Goal: Transaction & Acquisition: Purchase product/service

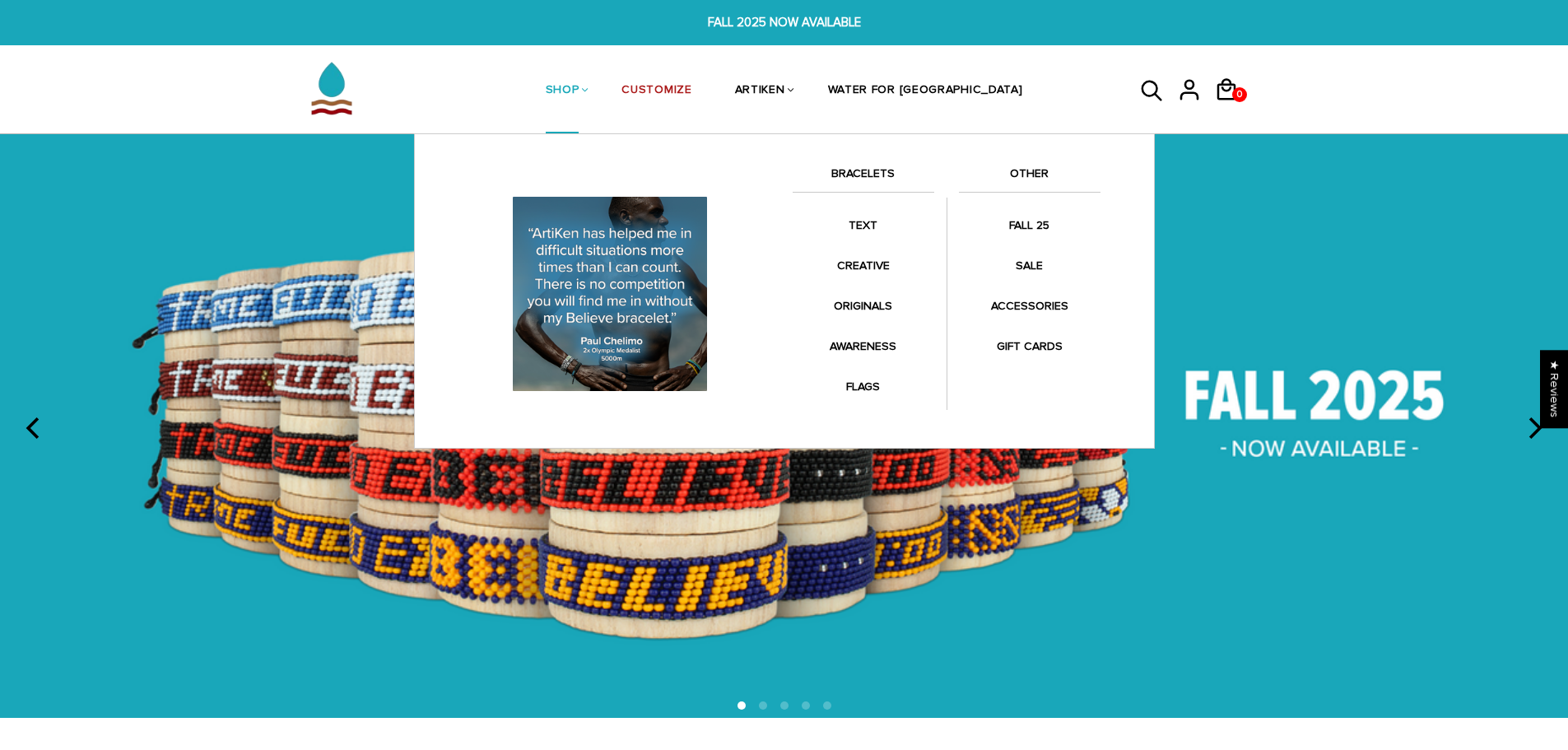
click at [880, 176] on link "BRACELETS" at bounding box center [863, 178] width 142 height 28
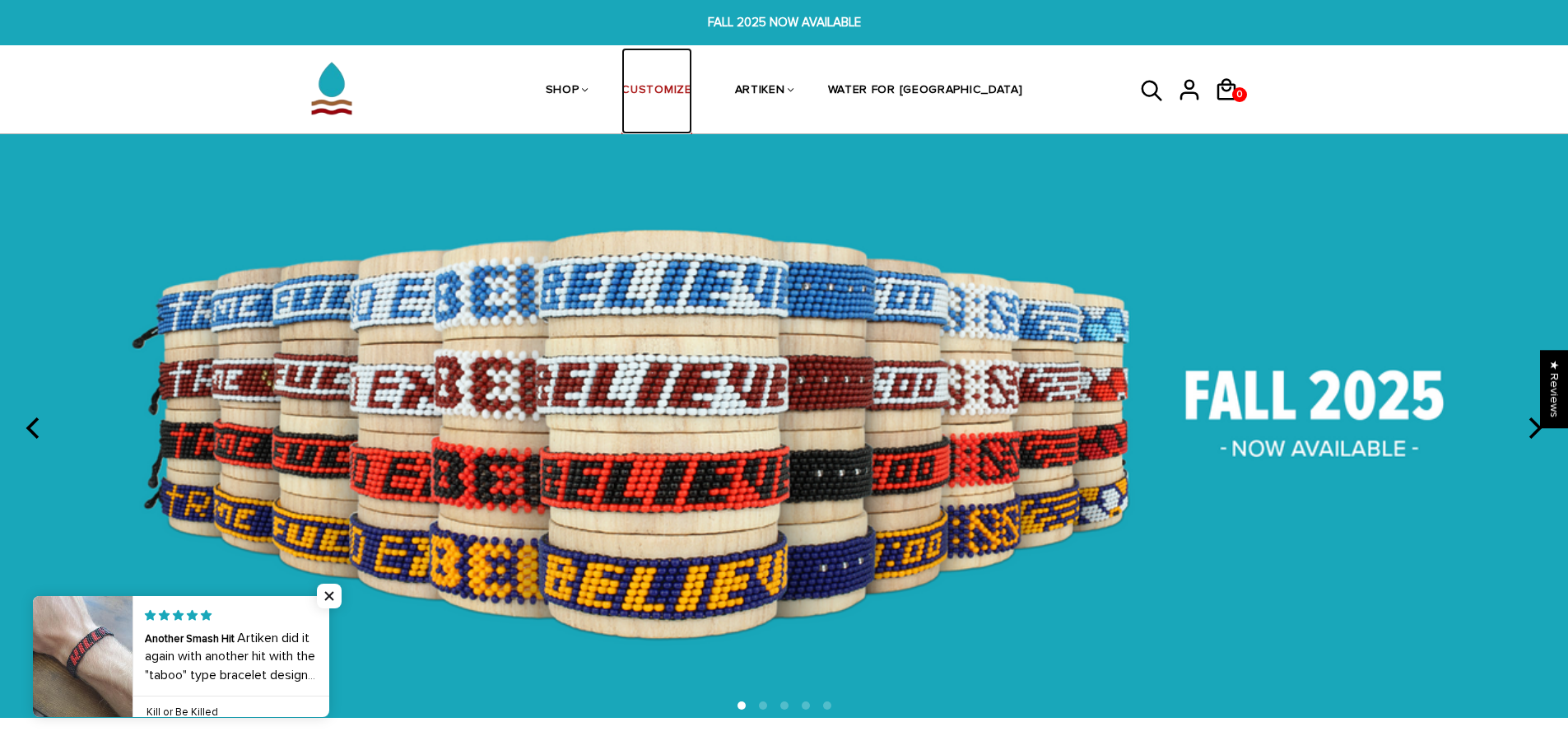
click at [691, 99] on link "CUSTOMIZE" at bounding box center [656, 91] width 70 height 87
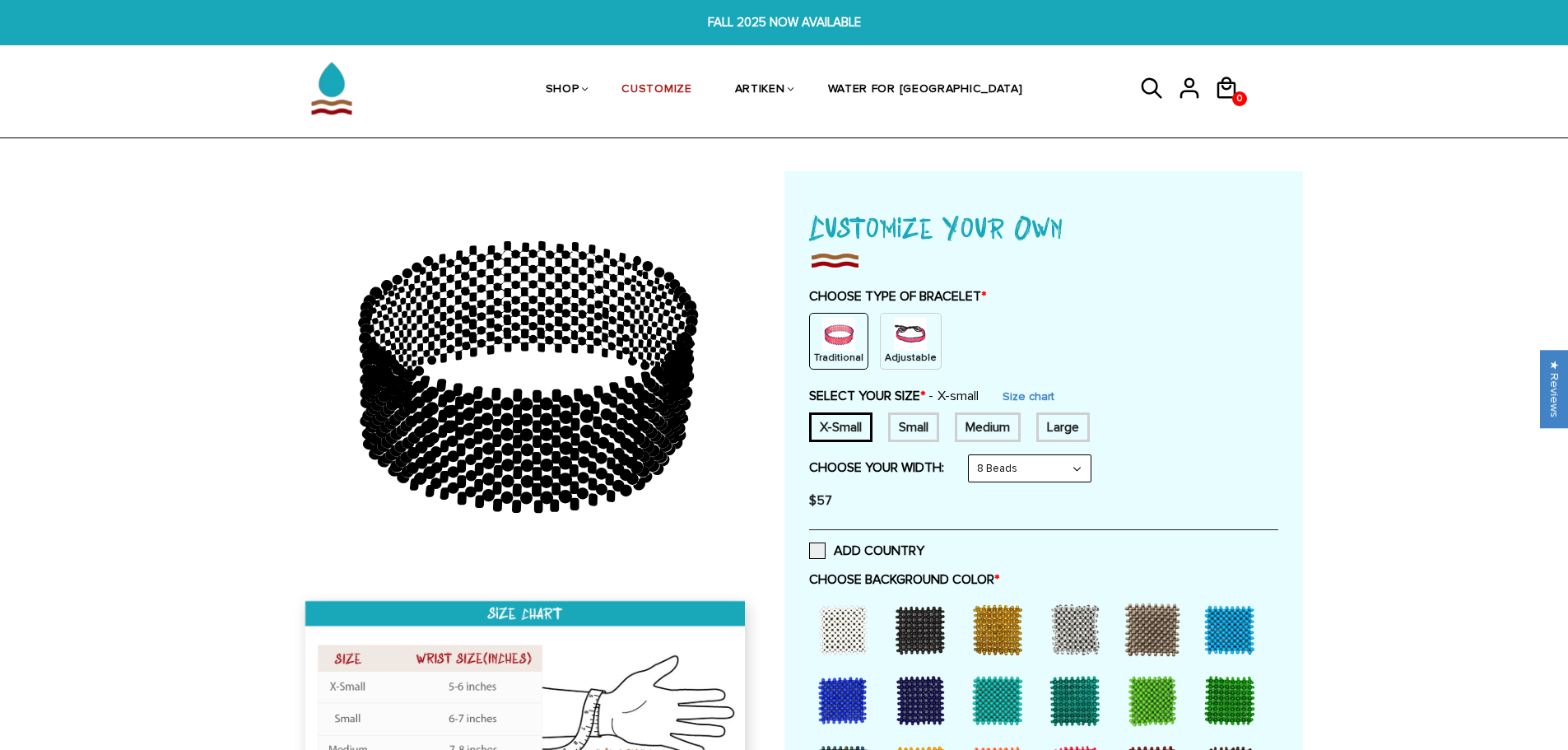
click at [912, 353] on p "Adjustable" at bounding box center [911, 358] width 52 height 14
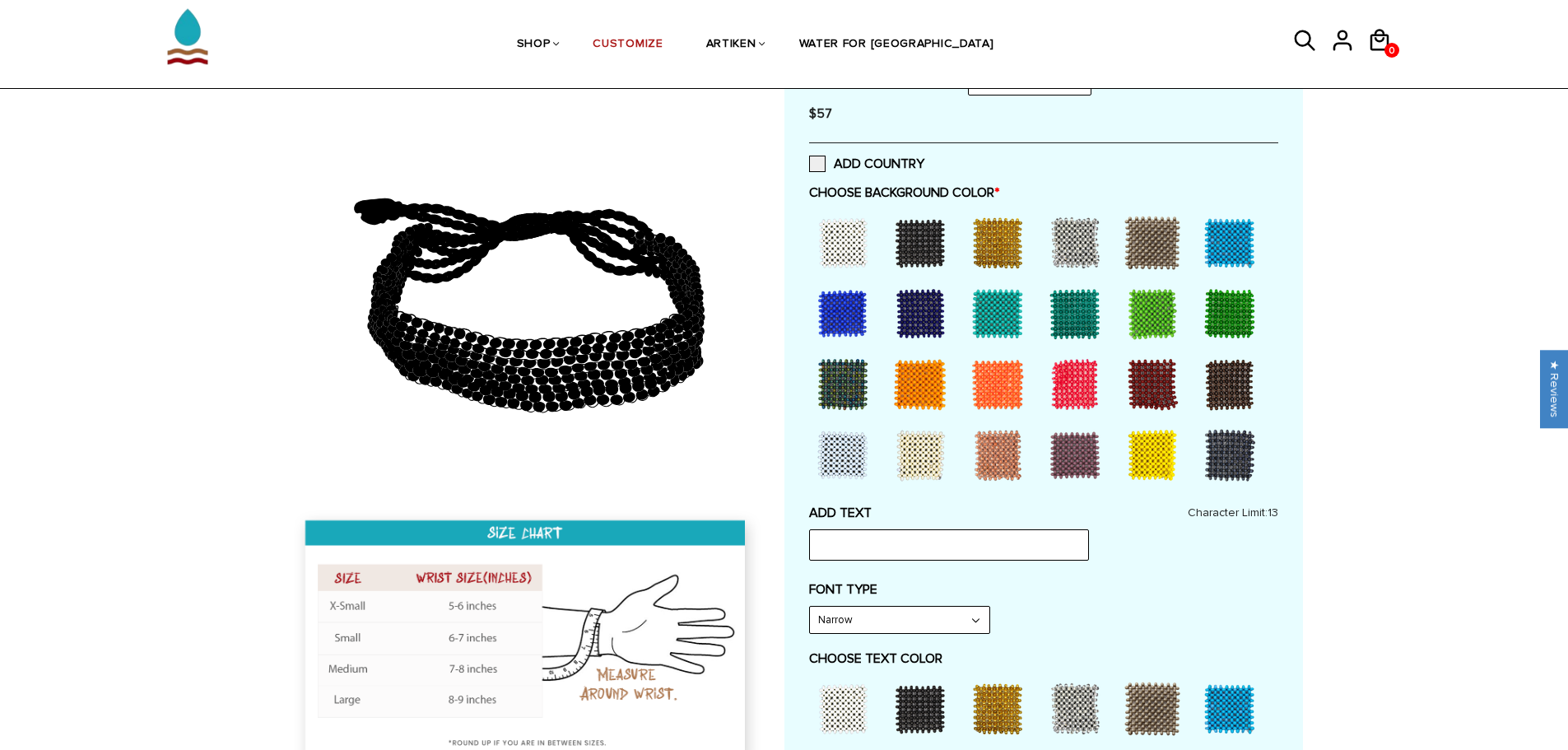
scroll to position [330, 0]
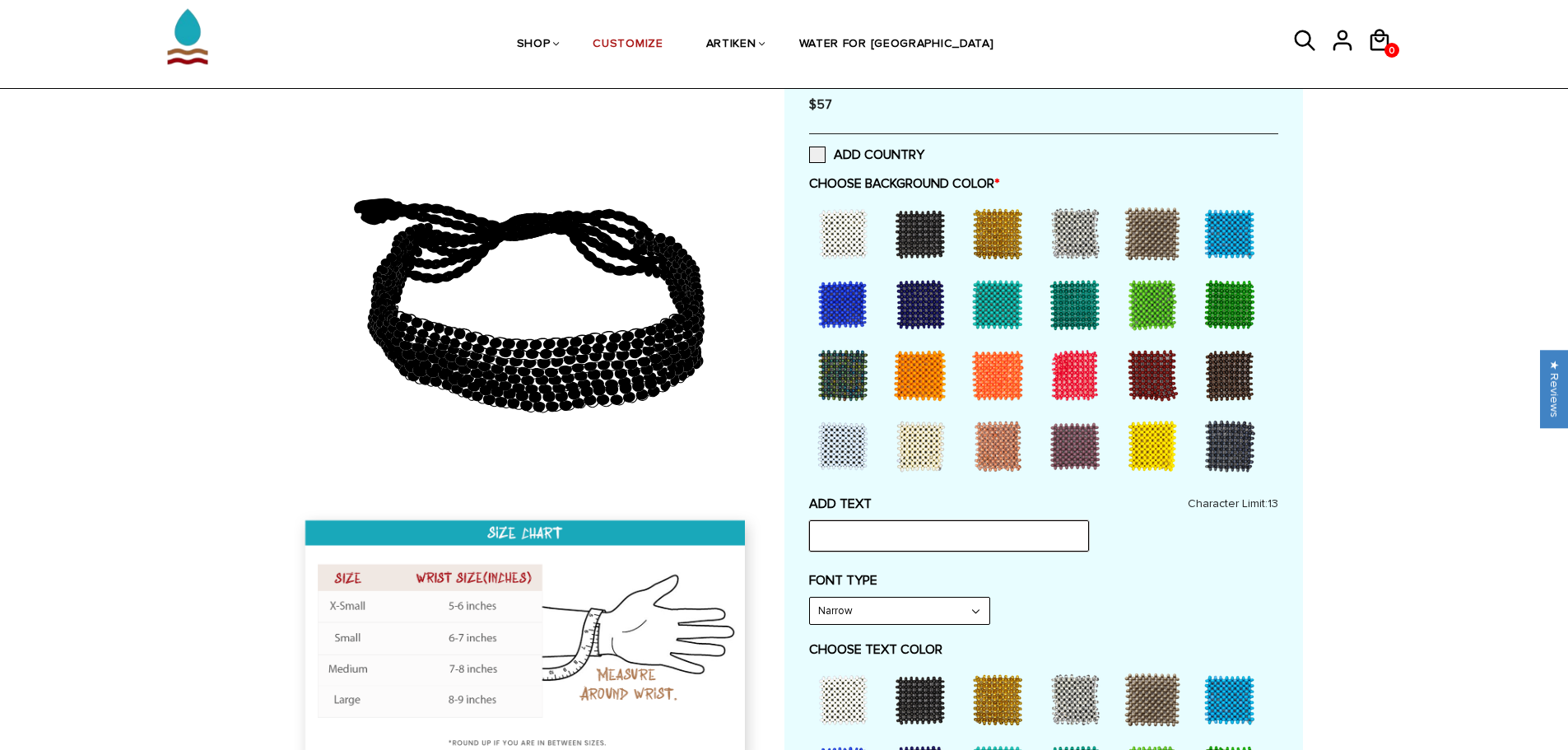
click at [835, 536] on input "text" at bounding box center [949, 535] width 280 height 31
click at [842, 236] on div at bounding box center [843, 233] width 66 height 66
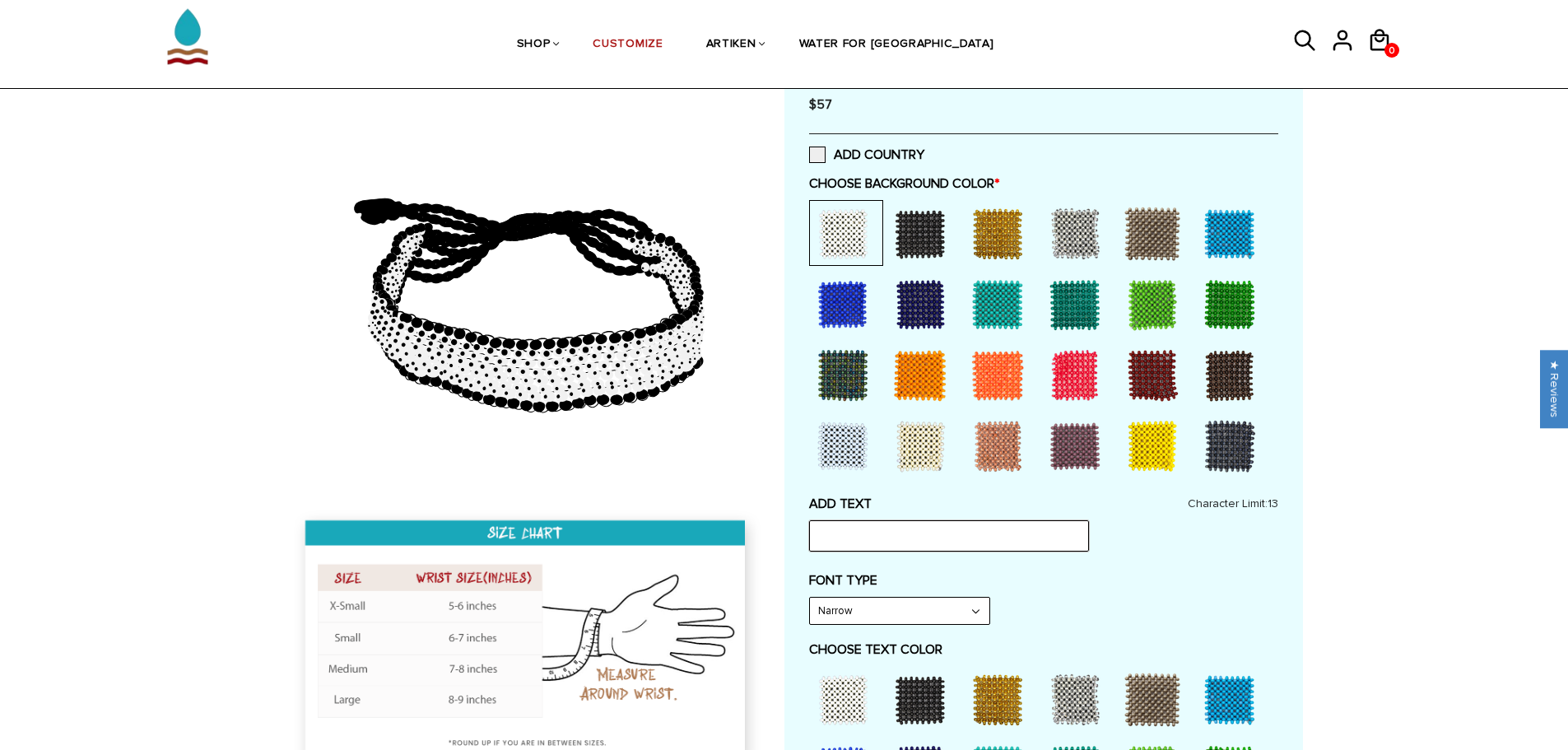
click at [841, 541] on input "text" at bounding box center [949, 535] width 280 height 31
type input "LONDON"
click at [901, 615] on select "Narrow Bold" at bounding box center [900, 611] width 180 height 27
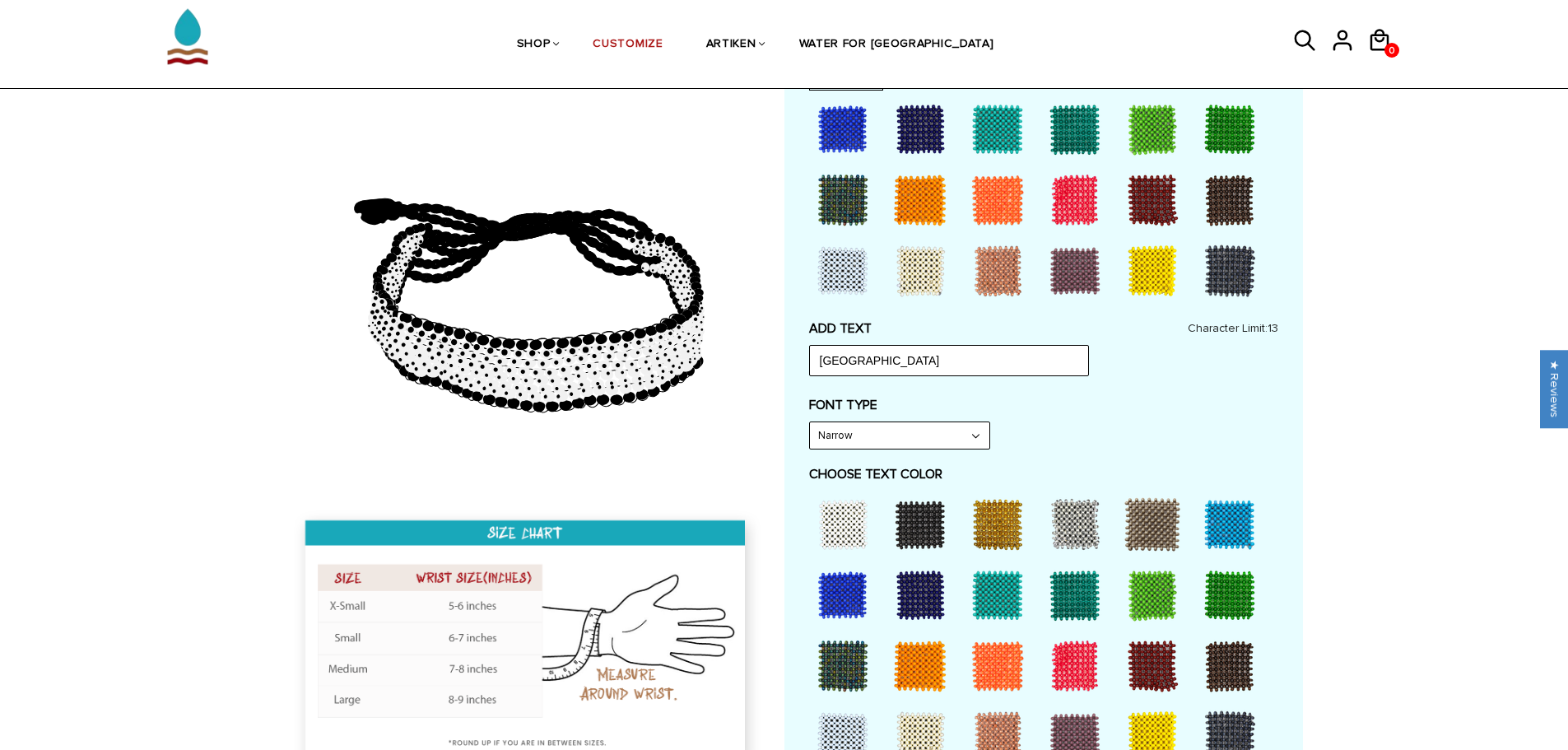
scroll to position [659, 0]
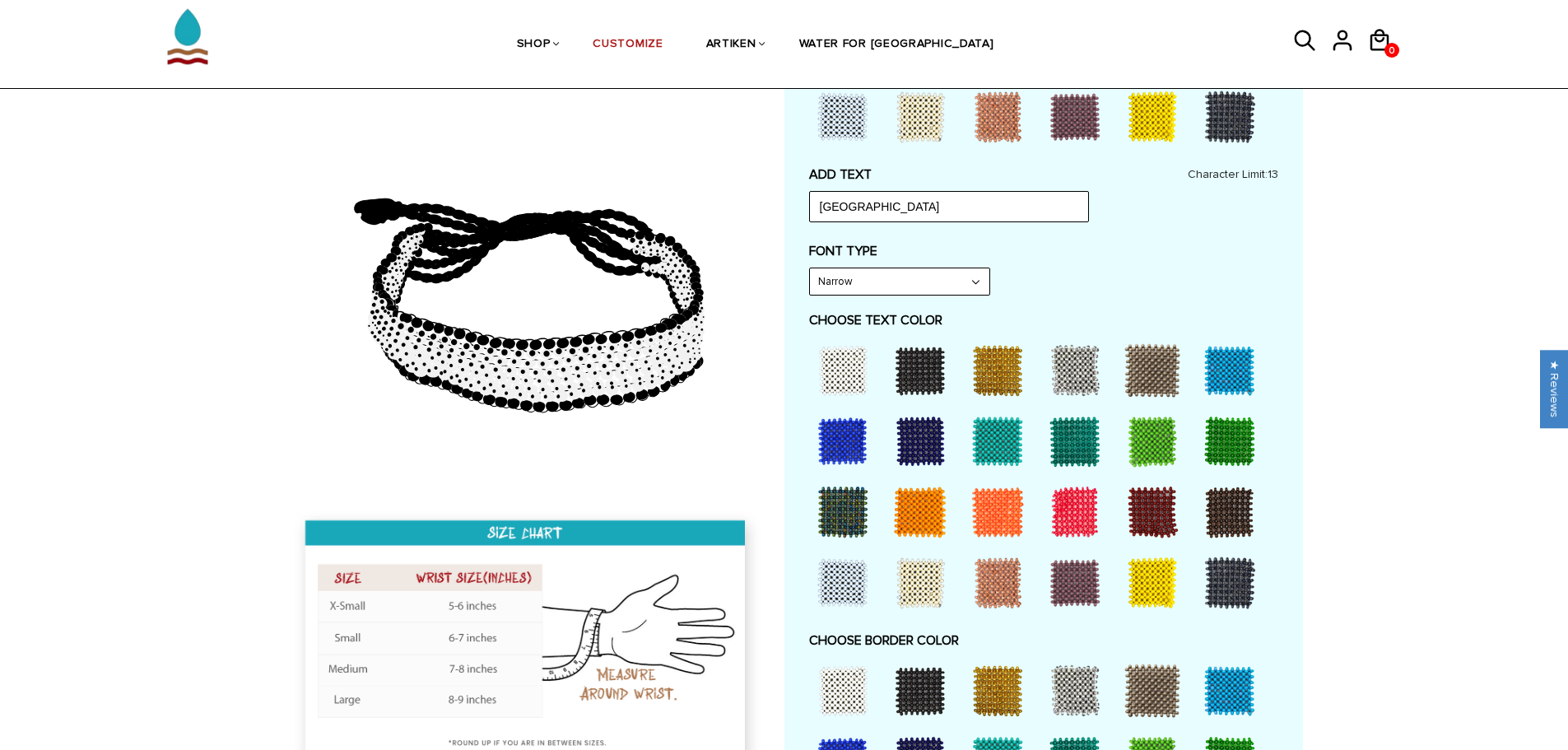
click at [927, 375] on div at bounding box center [921, 371] width 66 height 66
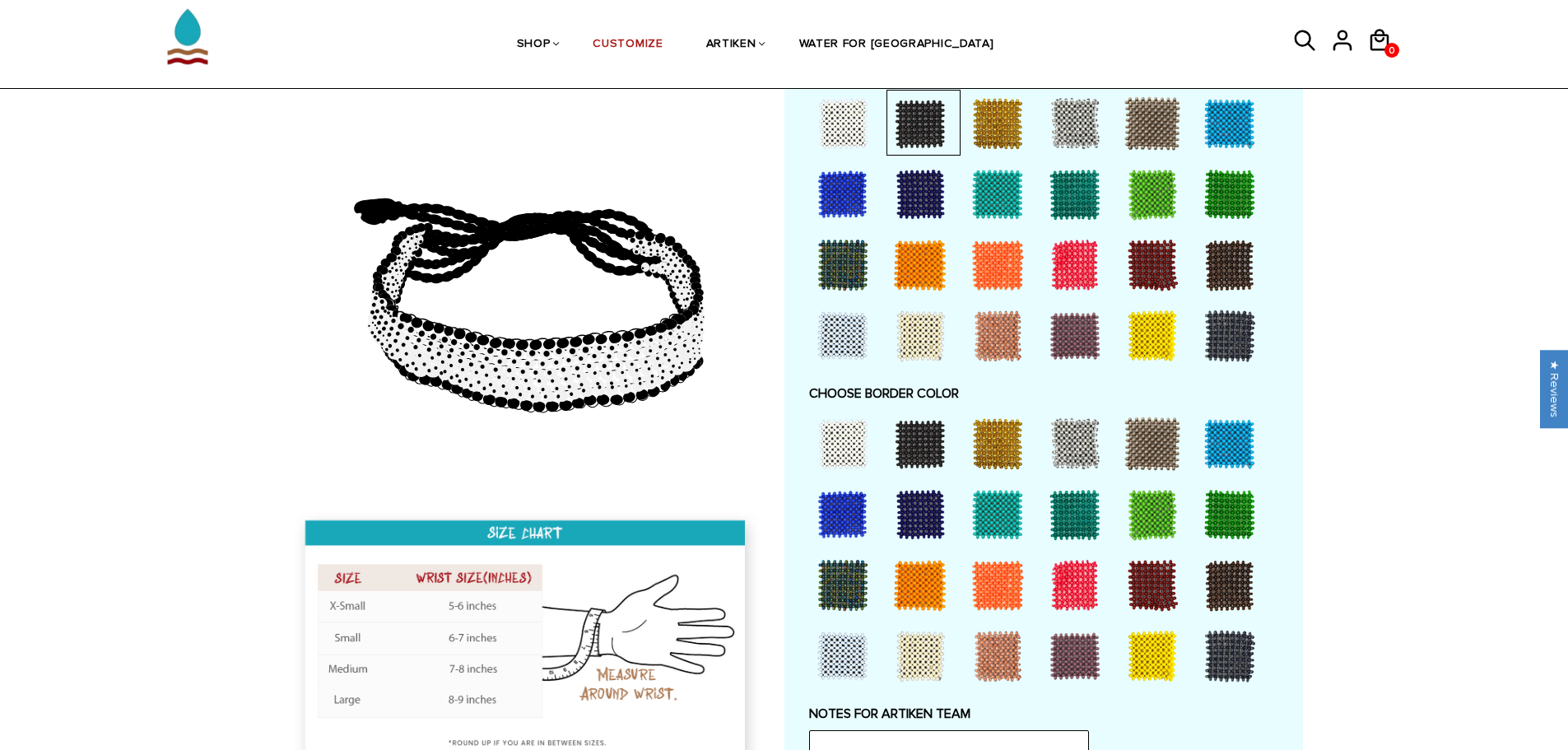
scroll to position [988, 0]
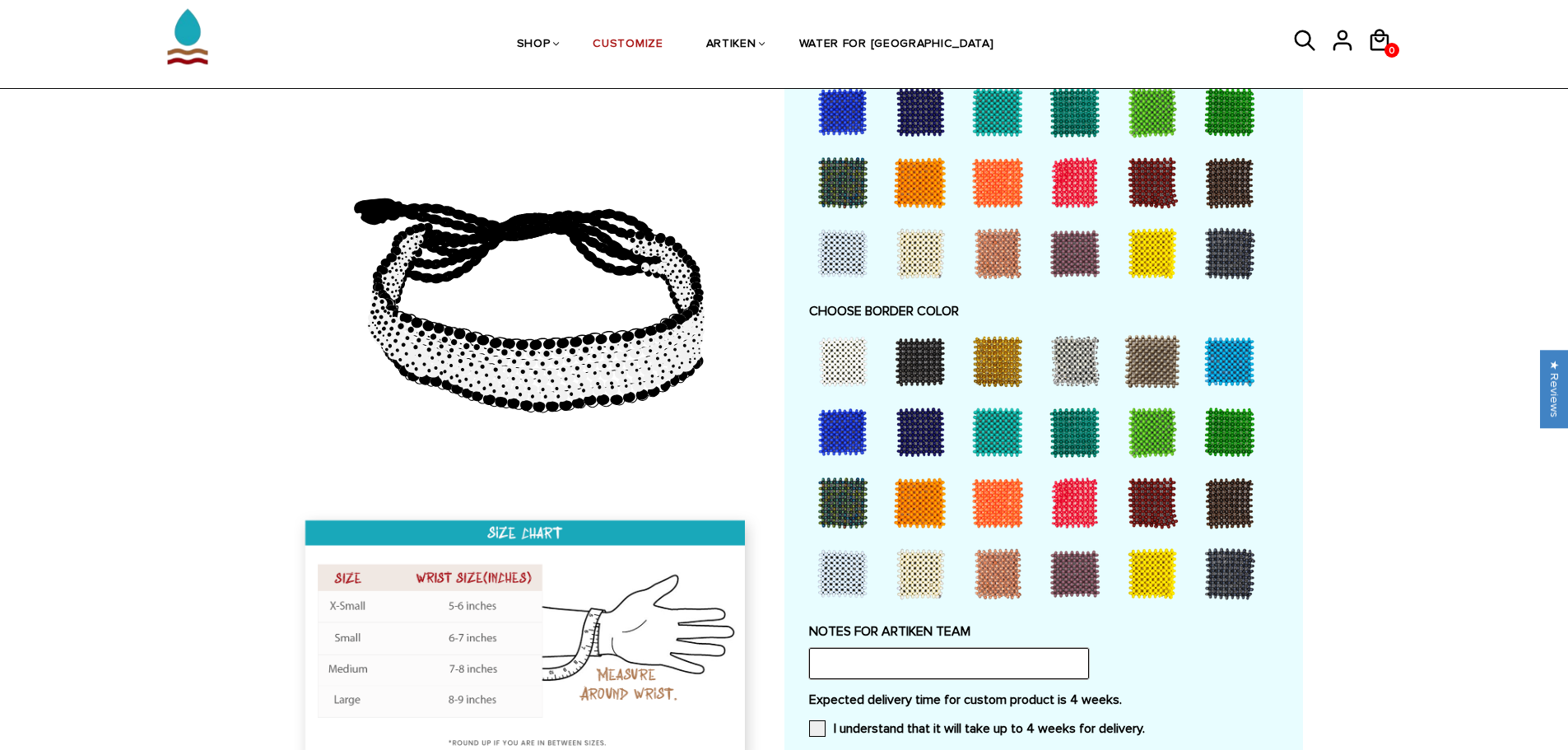
click at [923, 667] on input "text" at bounding box center [949, 663] width 280 height 31
paste input "looking to replicate the London 2025 bracelet"
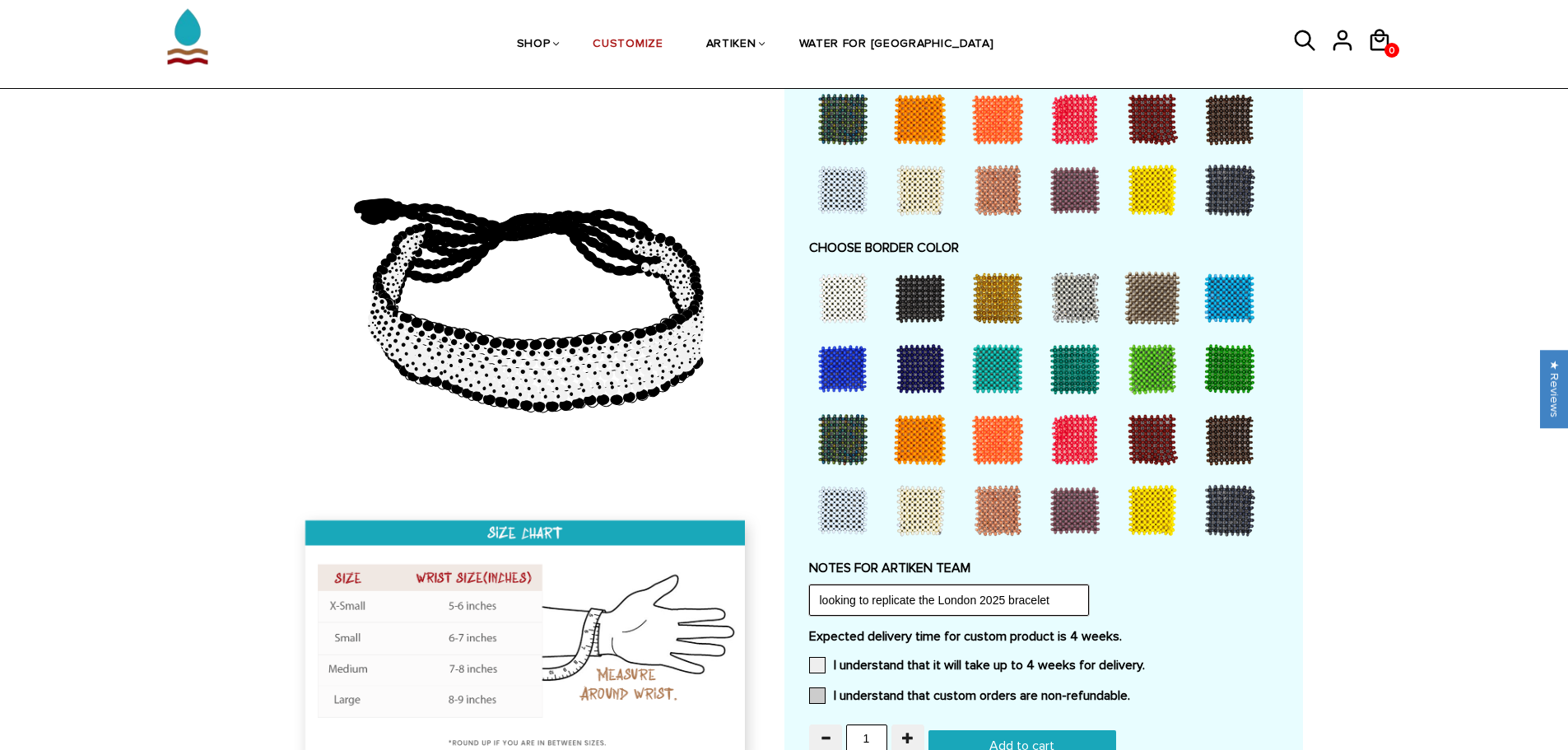
scroll to position [1152, 0]
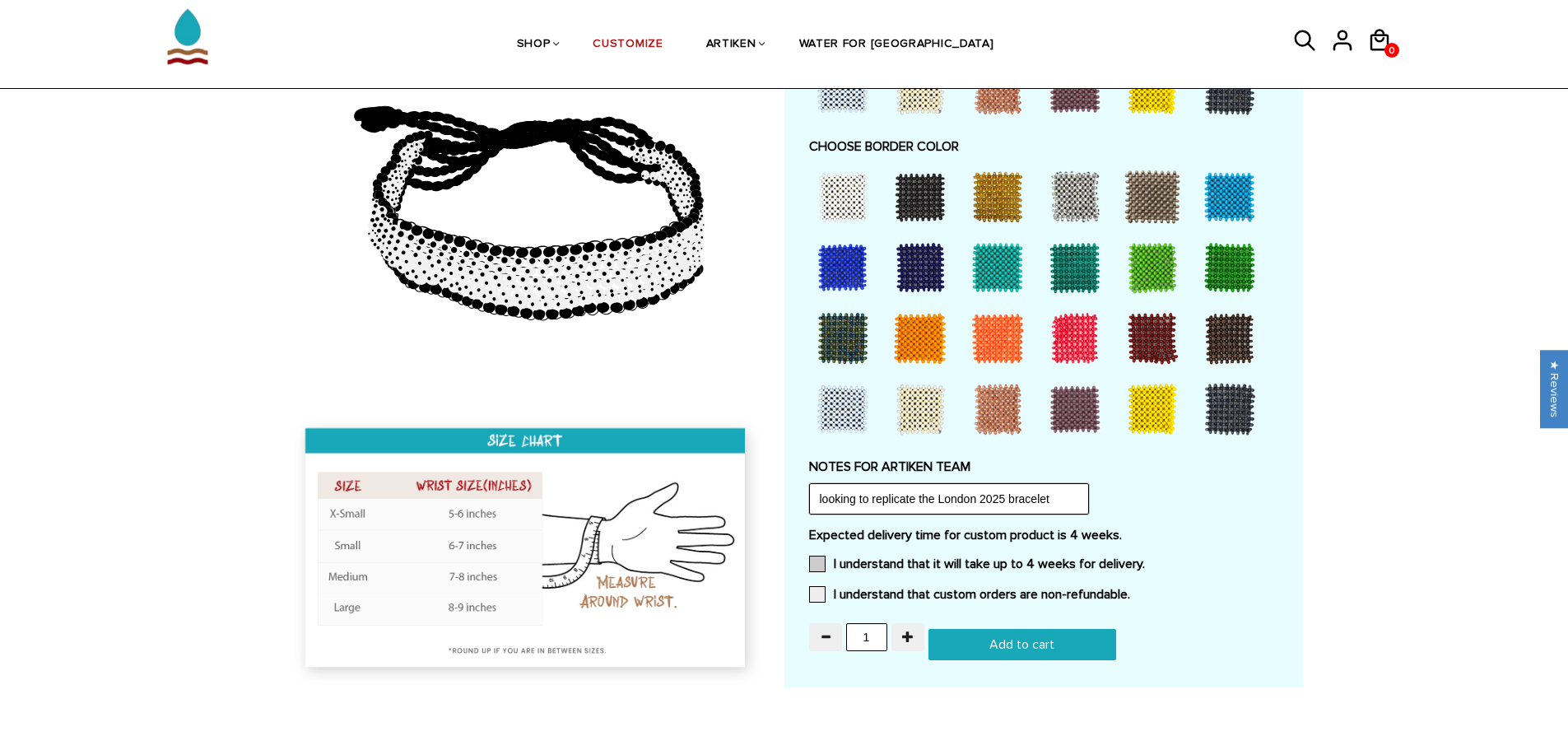
type input "looking to replicate the London 2025 bracelet"
click at [813, 563] on span at bounding box center [817, 564] width 17 height 17
click at [1145, 559] on input "I understand that it will take up to 4 weeks for delivery." at bounding box center [1145, 559] width 0 height 0
click at [813, 599] on span at bounding box center [817, 594] width 17 height 17
click at [1130, 590] on input "I understand that custom orders are non-refundable." at bounding box center [1130, 590] width 0 height 0
